Goal: Task Accomplishment & Management: Manage account settings

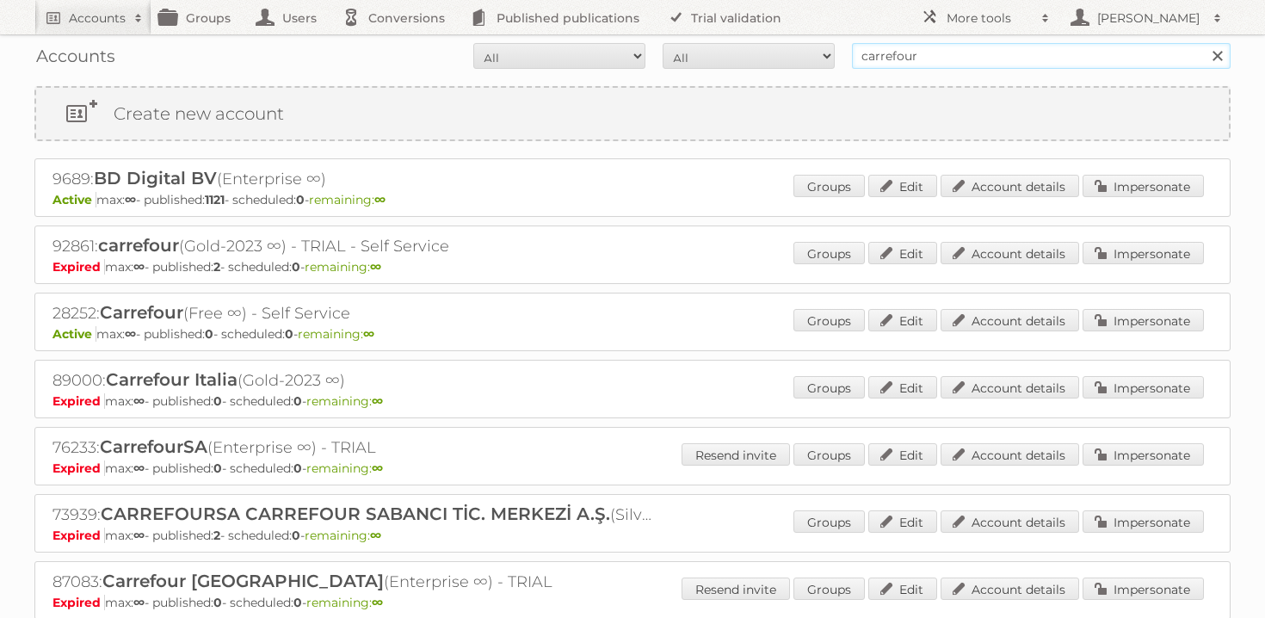
click at [867, 55] on input "carrefour" at bounding box center [1041, 56] width 379 height 26
type input "i"
type input "minimani"
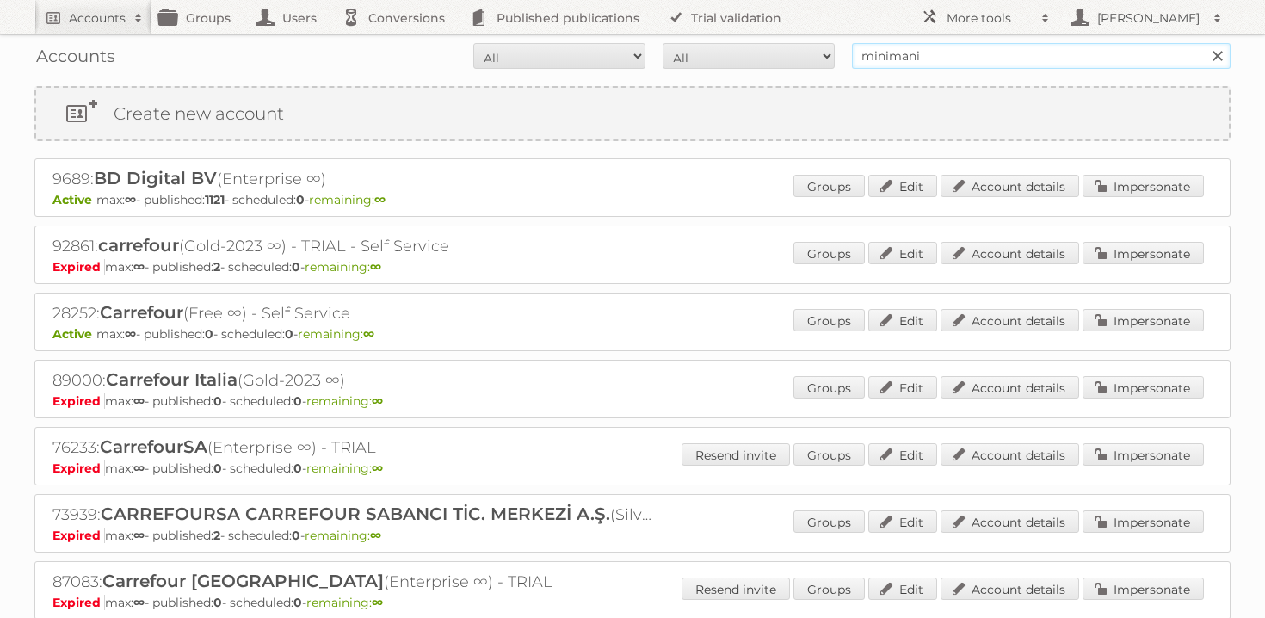
click at [1204, 43] on input "Search" at bounding box center [1217, 56] width 26 height 26
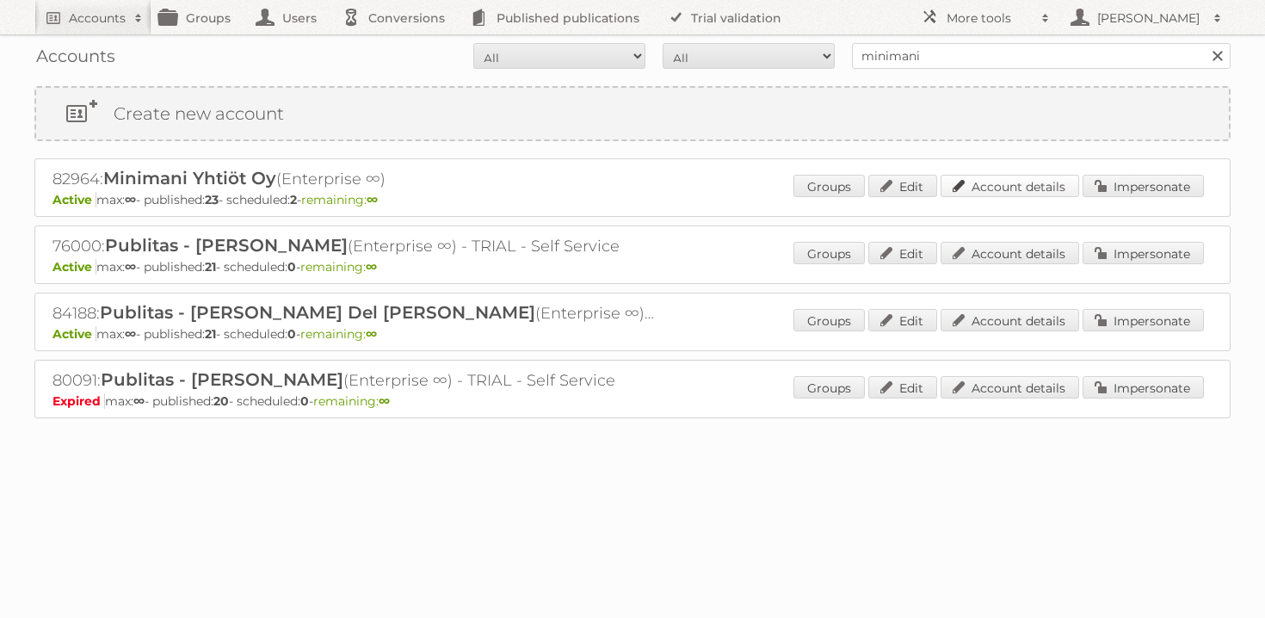
click at [1022, 188] on link "Account details" at bounding box center [1010, 186] width 139 height 22
click at [977, 45] on input "minimani" at bounding box center [1041, 56] width 379 height 26
type input "puuilo"
click at [1204, 43] on input "Search" at bounding box center [1217, 56] width 26 height 26
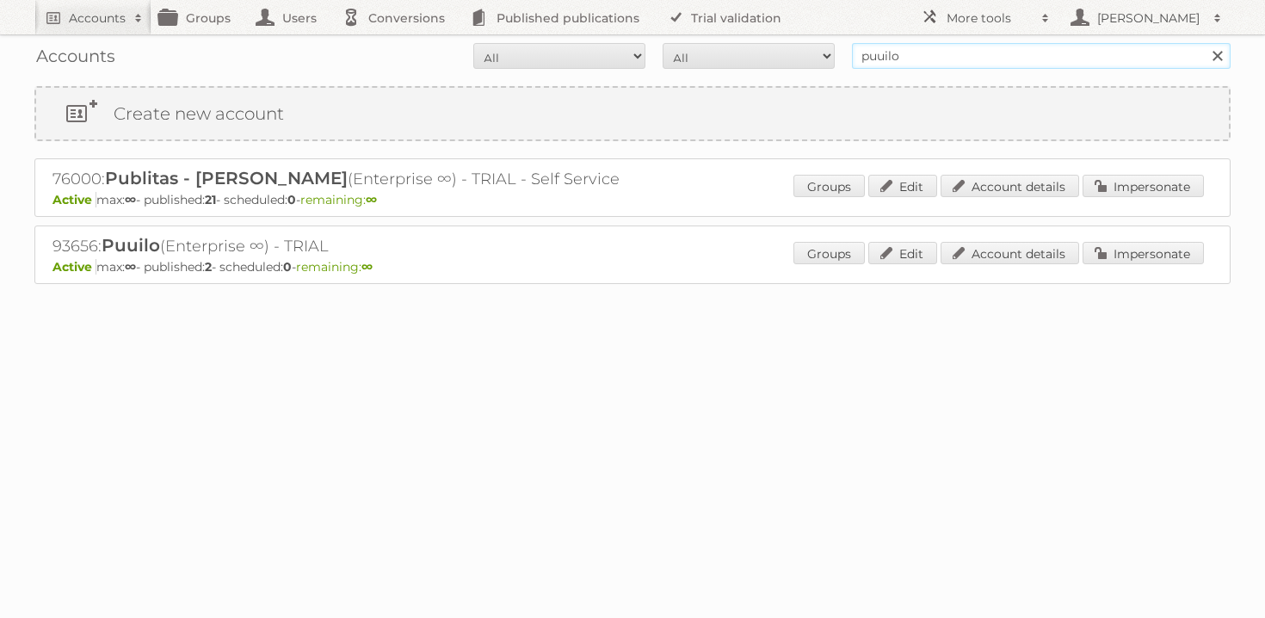
click at [916, 52] on input "puuilo" at bounding box center [1041, 56] width 379 height 26
type input "minimani"
click at [1204, 43] on input "Search" at bounding box center [1217, 56] width 26 height 26
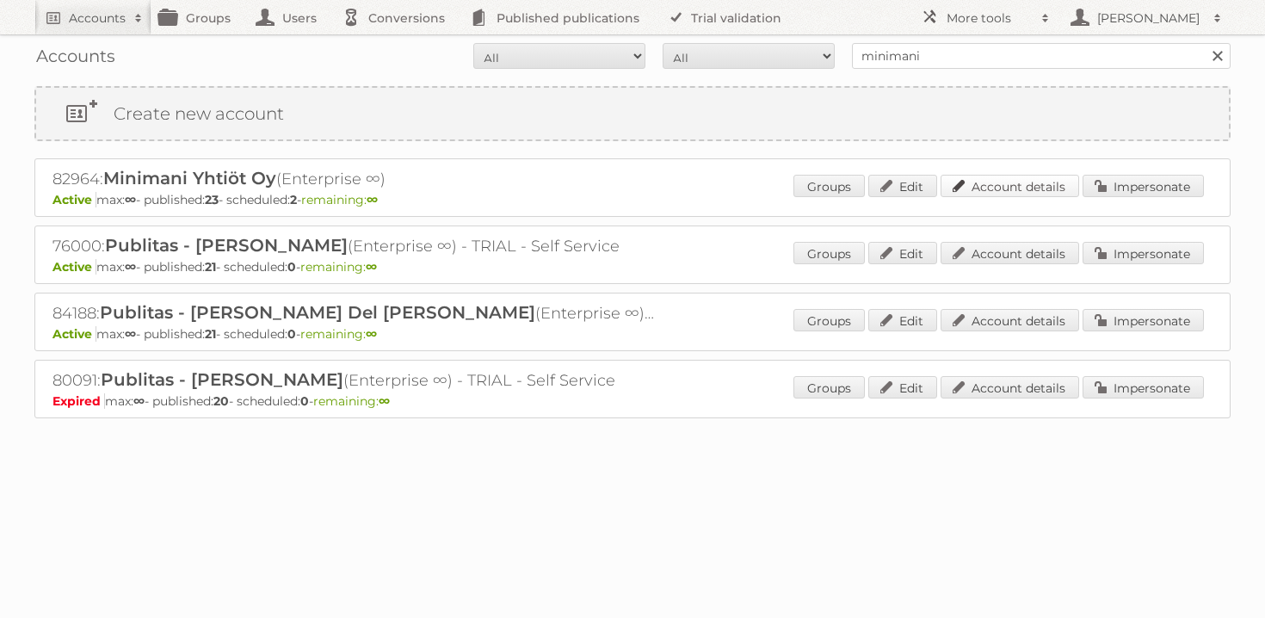
click at [1002, 190] on link "Account details" at bounding box center [1010, 186] width 139 height 22
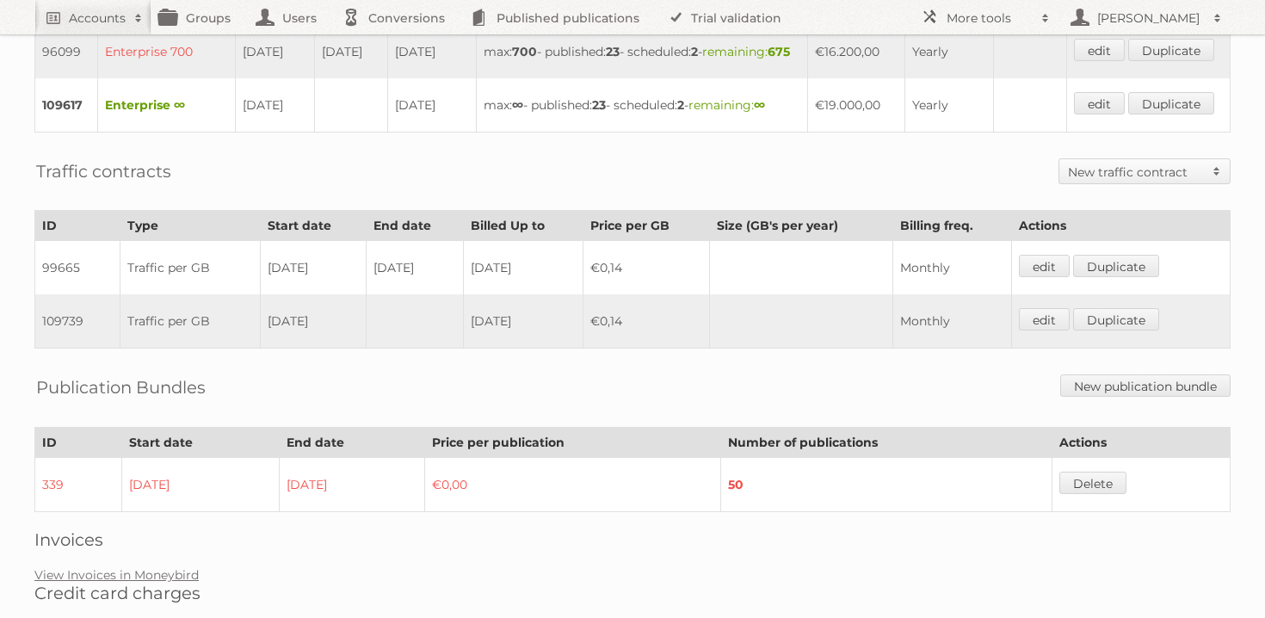
scroll to position [753, 0]
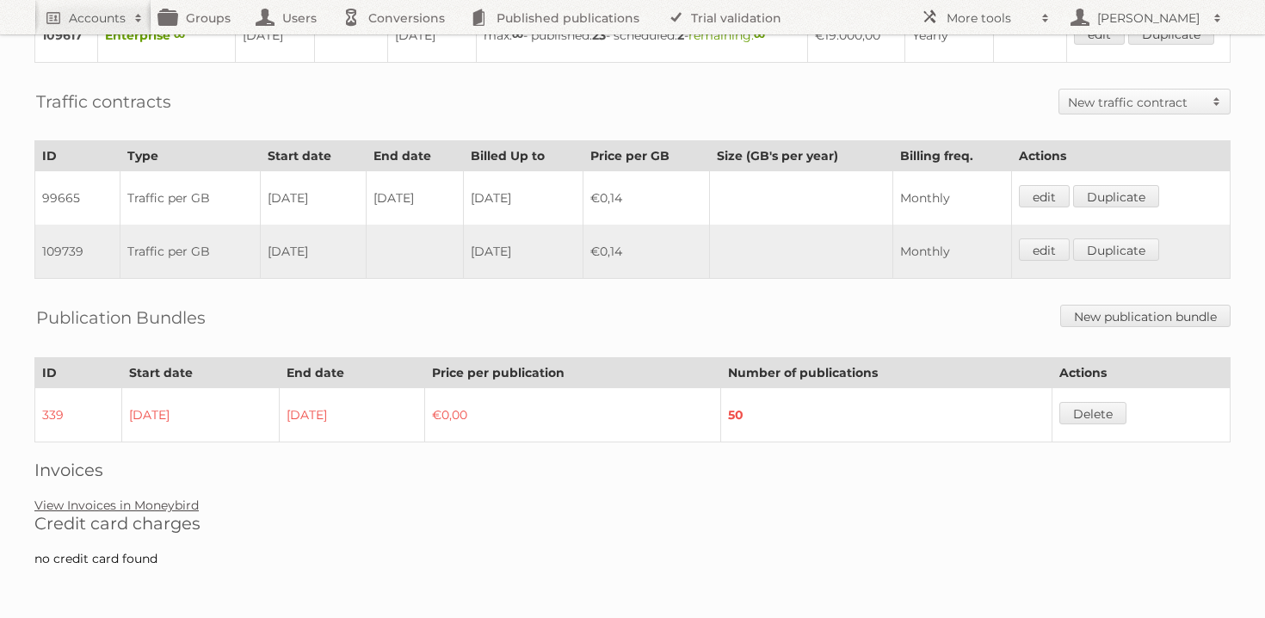
click at [123, 511] on link "View Invoices in Moneybird" at bounding box center [116, 504] width 164 height 15
click at [157, 499] on link "View Invoices in Moneybird" at bounding box center [116, 504] width 164 height 15
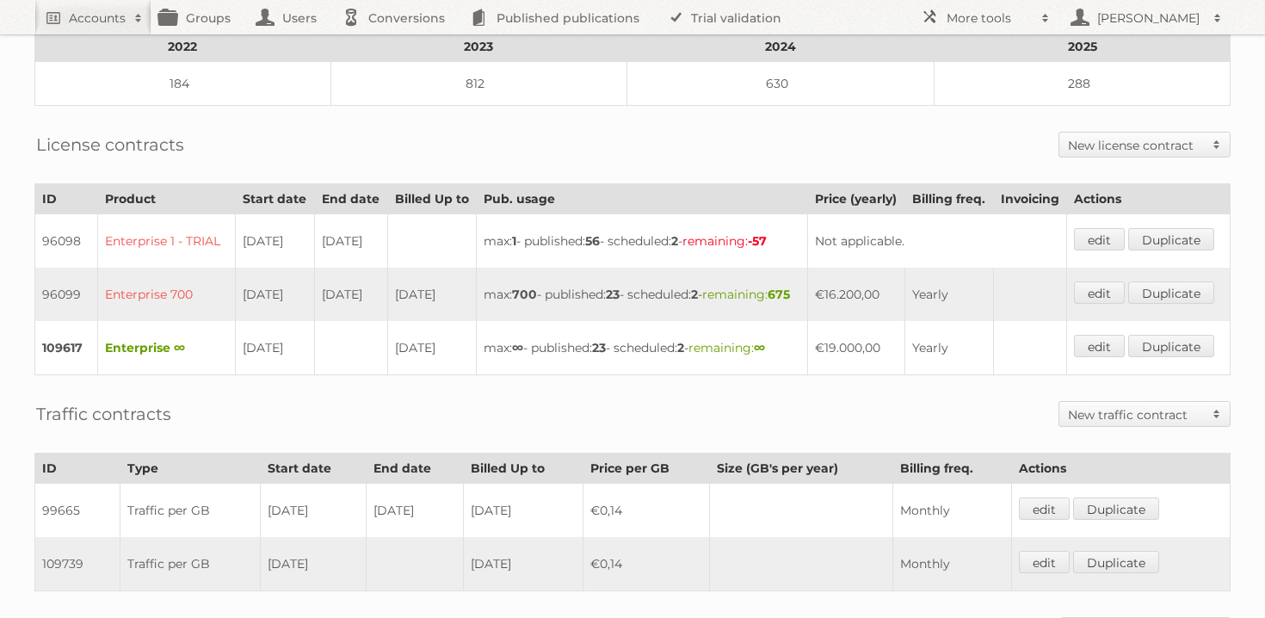
scroll to position [0, 0]
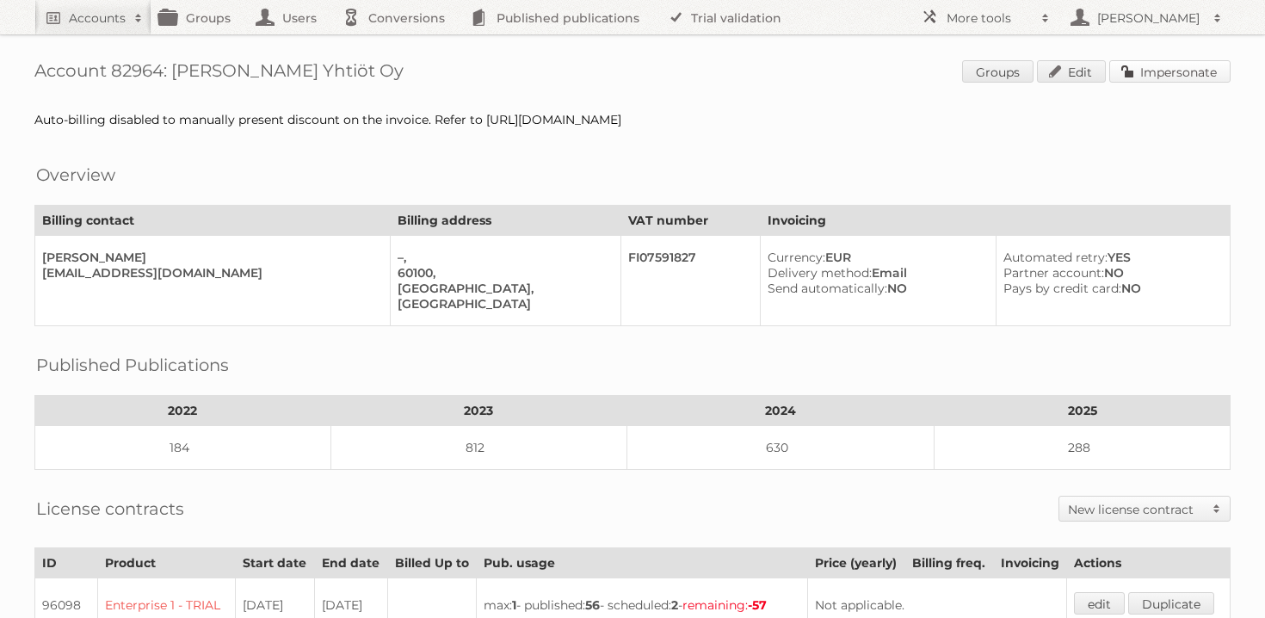
click at [1154, 61] on link "Impersonate" at bounding box center [1169, 71] width 121 height 22
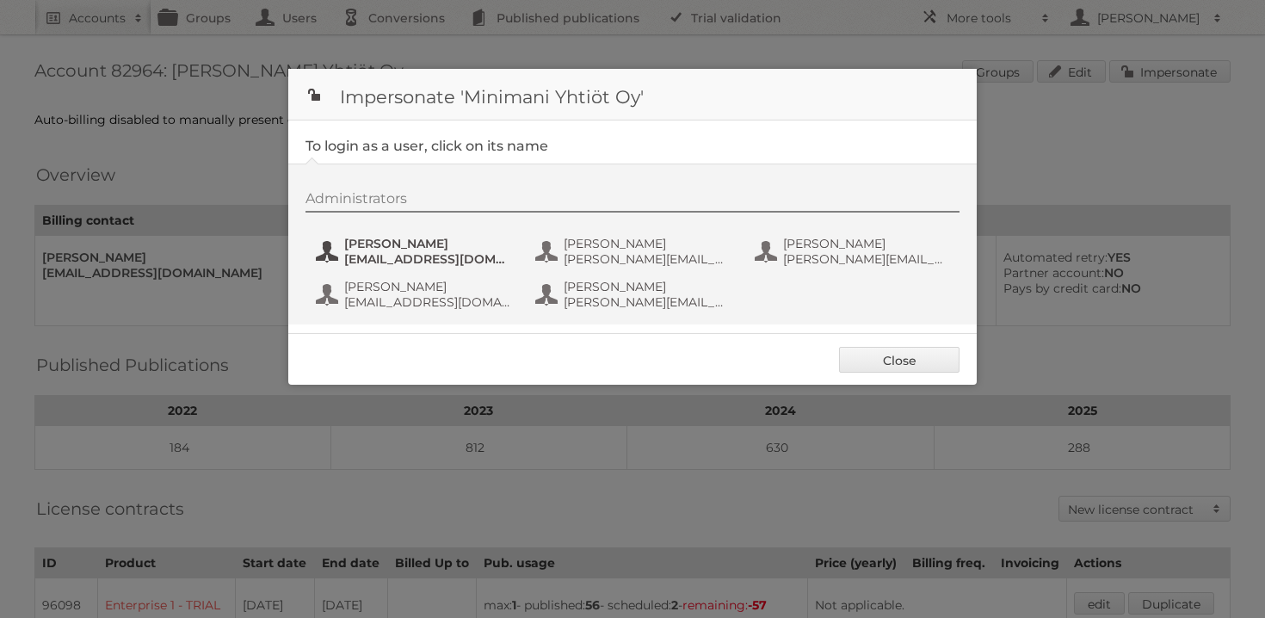
click at [380, 249] on span "Janne Oosi" at bounding box center [427, 243] width 167 height 15
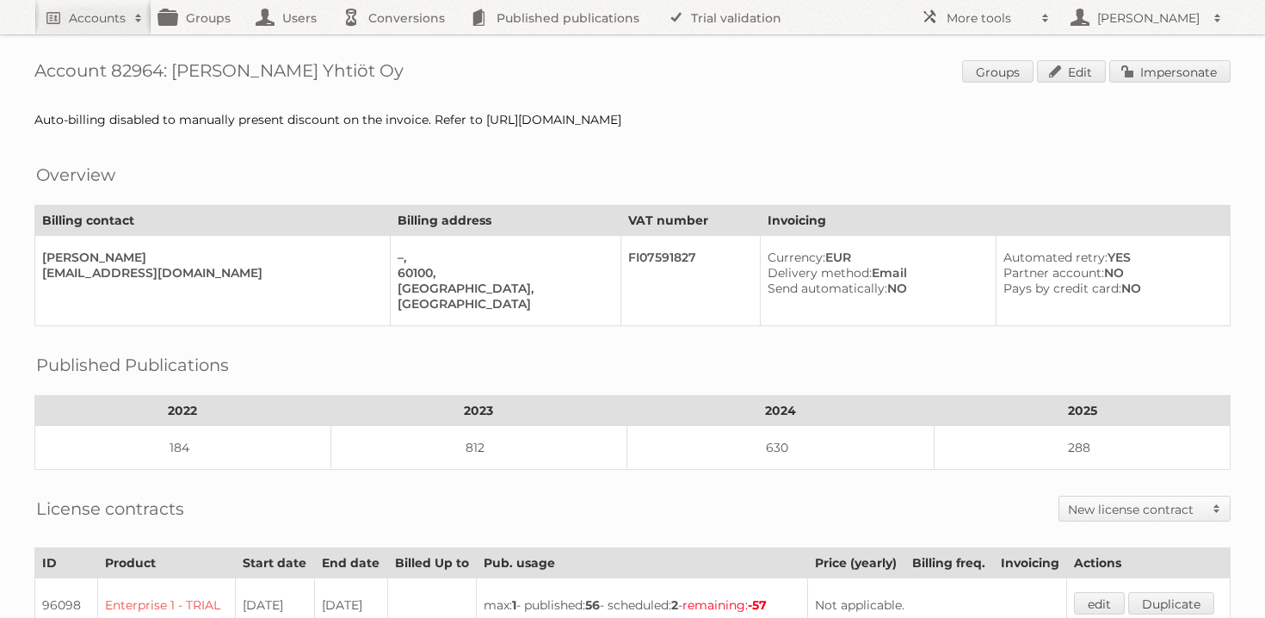
click at [1180, 57] on div "Account 82964: Minimani Yhtiöt Oy Groups Edit Impersonate Auto-billing disabled…" at bounding box center [632, 630] width 1265 height 1260
click at [1175, 65] on link "Impersonate" at bounding box center [1169, 71] width 121 height 22
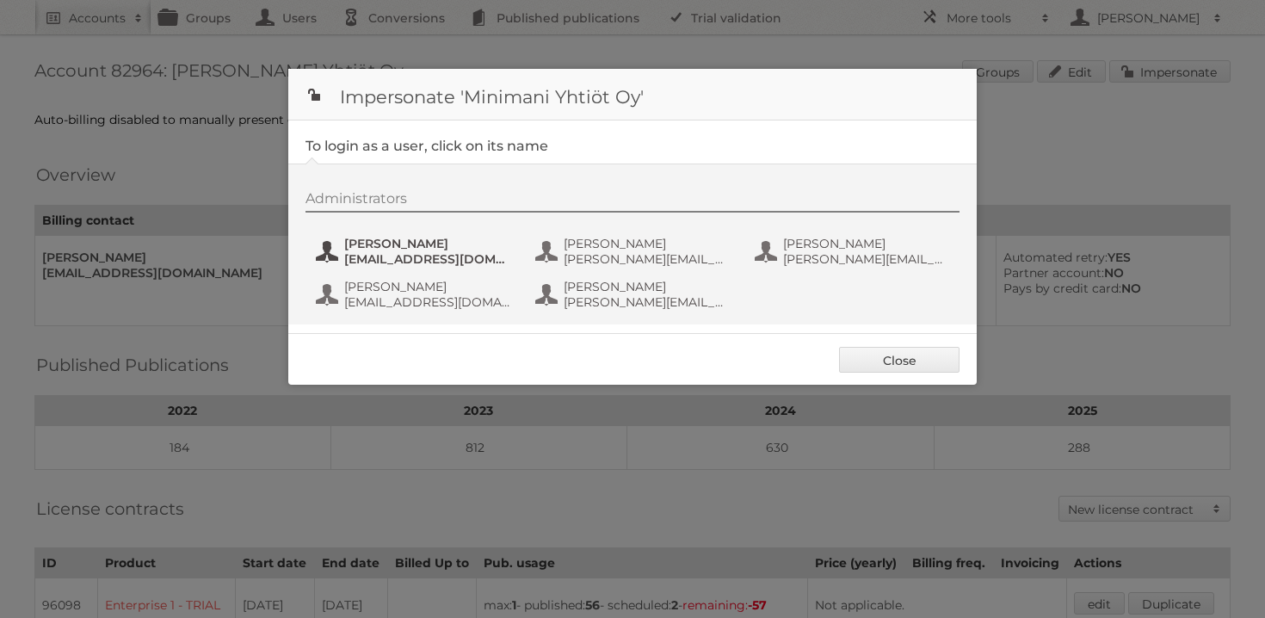
click at [395, 248] on span "Janne Oosi" at bounding box center [427, 243] width 167 height 15
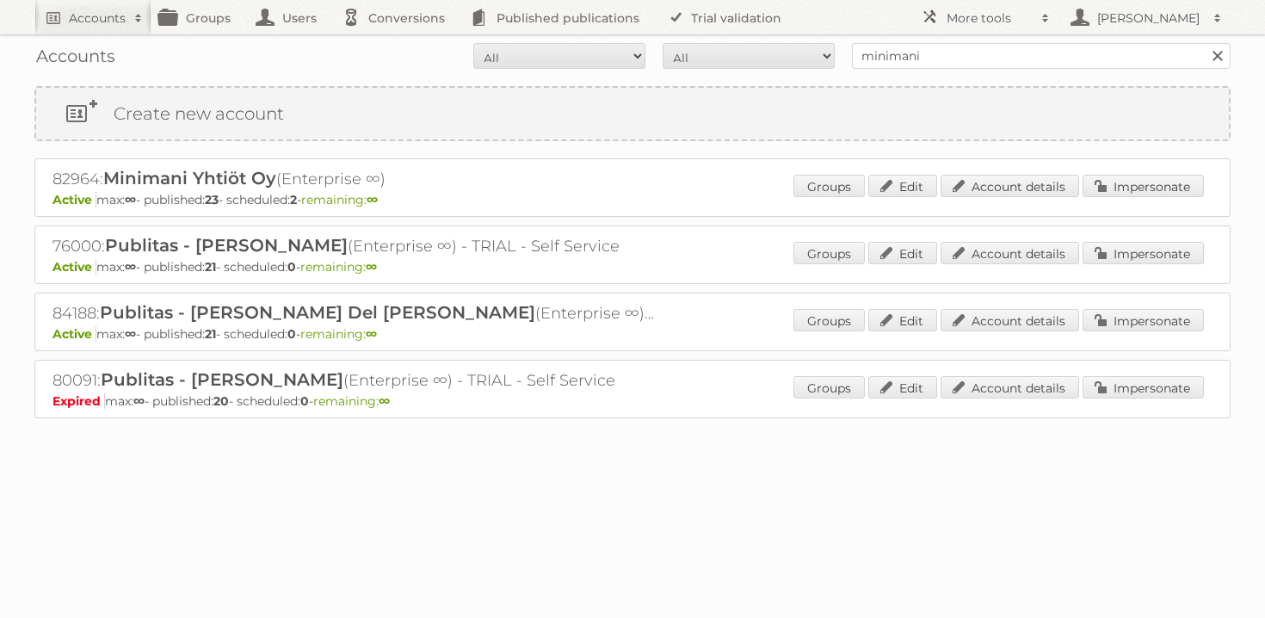
click at [965, 49] on input "minimani" at bounding box center [1041, 56] width 379 height 26
type input "puuilo"
click at [1204, 43] on input "Search" at bounding box center [1217, 56] width 26 height 26
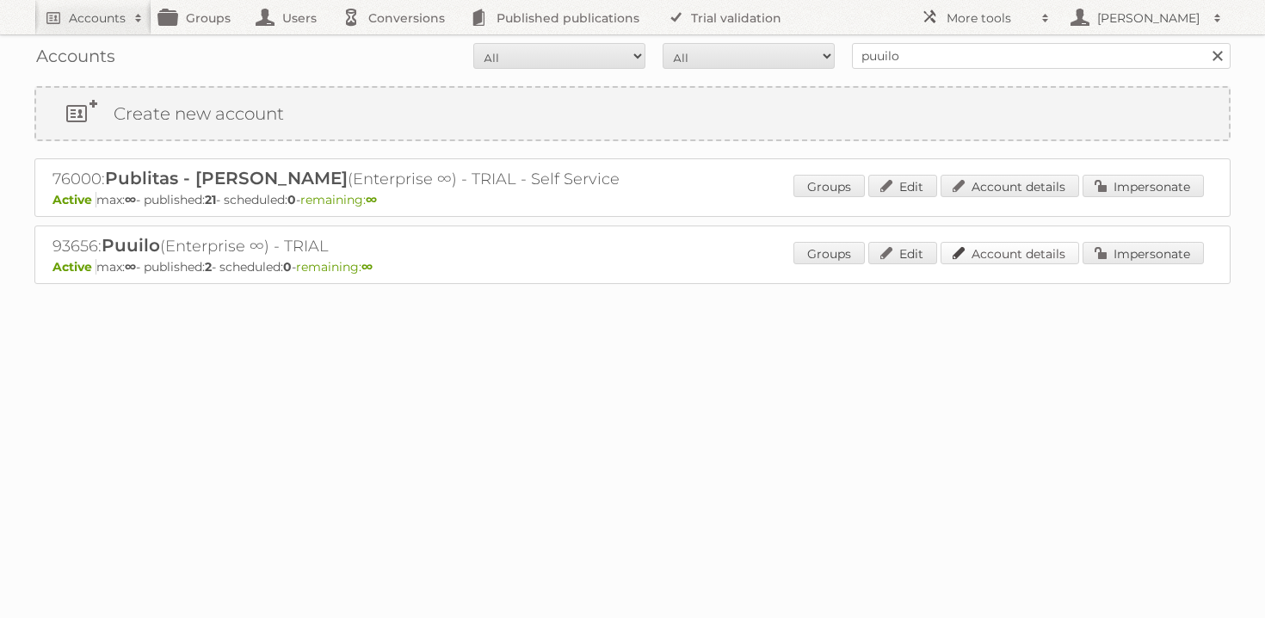
click at [1015, 246] on link "Account details" at bounding box center [1010, 253] width 139 height 22
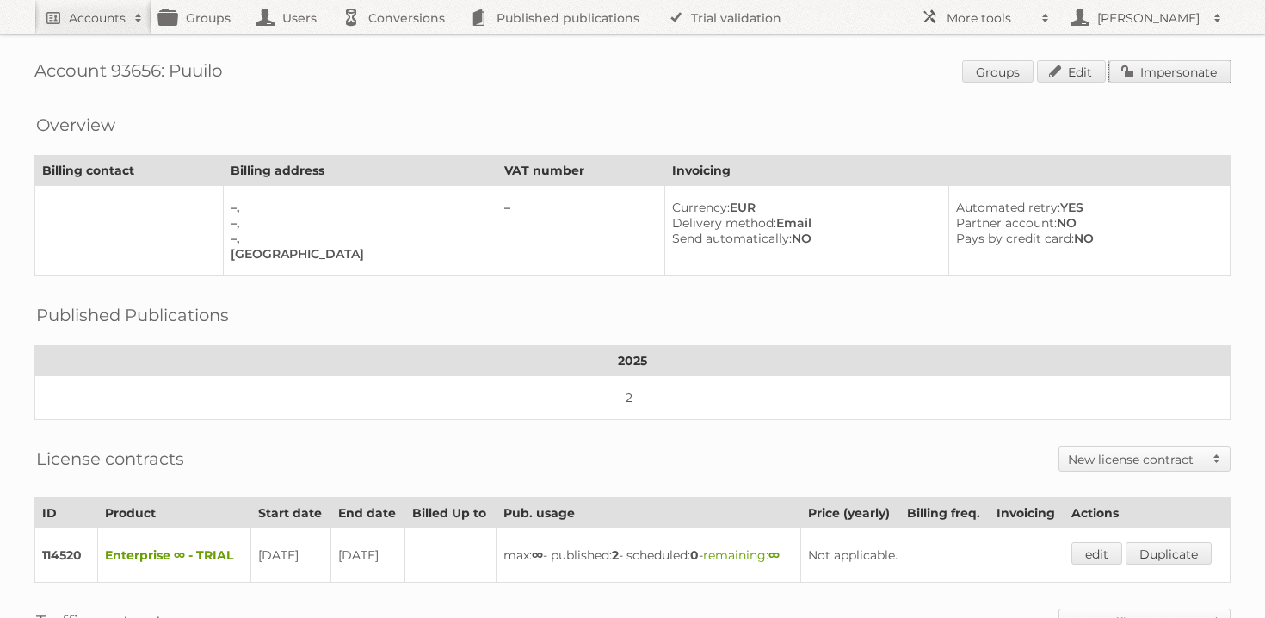
click at [1176, 68] on link "Impersonate" at bounding box center [1169, 71] width 121 height 22
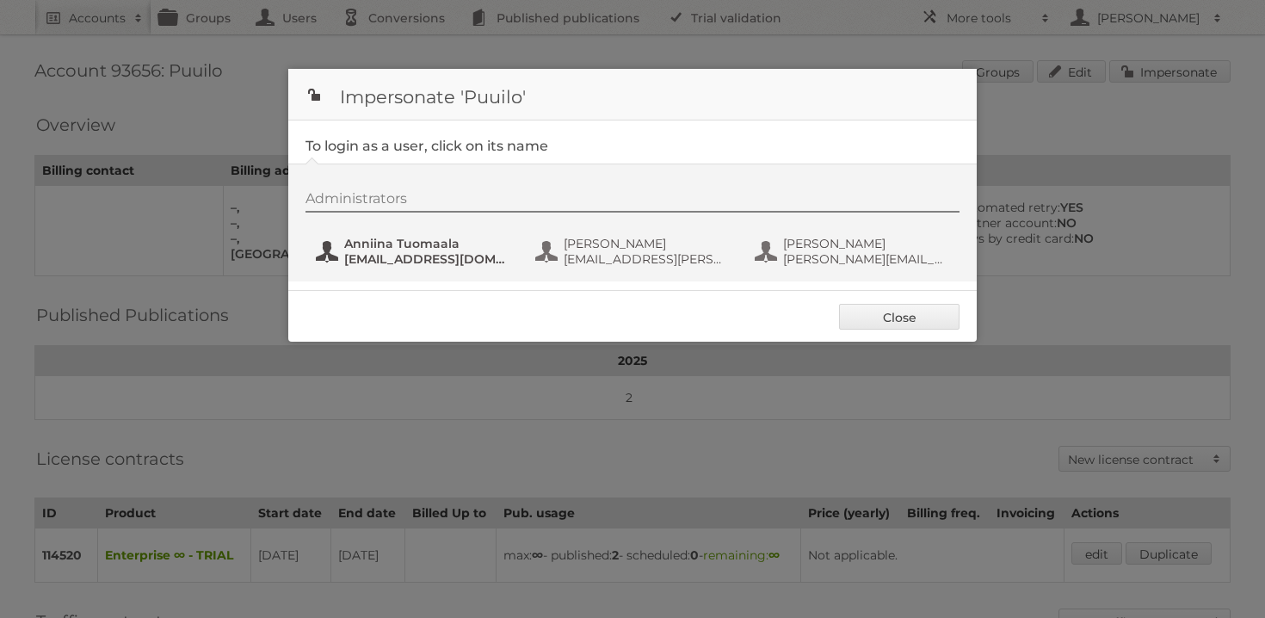
click at [420, 240] on span "Anniina Tuomaala" at bounding box center [427, 243] width 167 height 15
